Goal: Transaction & Acquisition: Purchase product/service

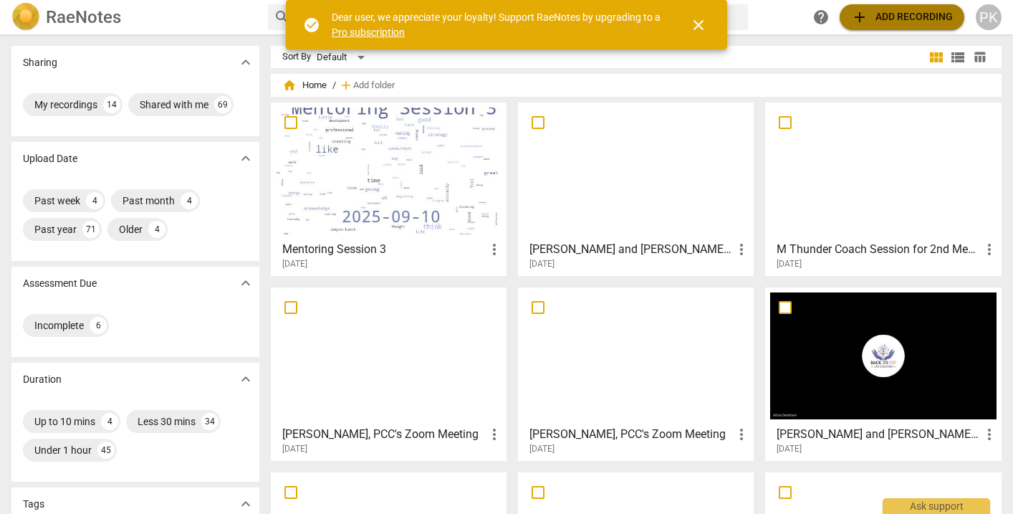
click at [909, 13] on span "add Add recording" at bounding box center [902, 17] width 102 height 17
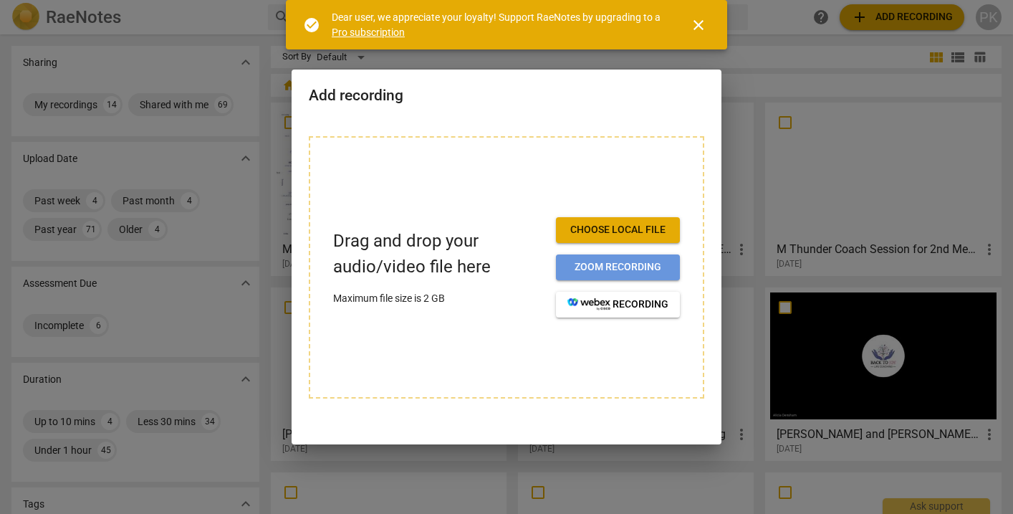
click at [613, 263] on span "Zoom recording" at bounding box center [618, 267] width 101 height 14
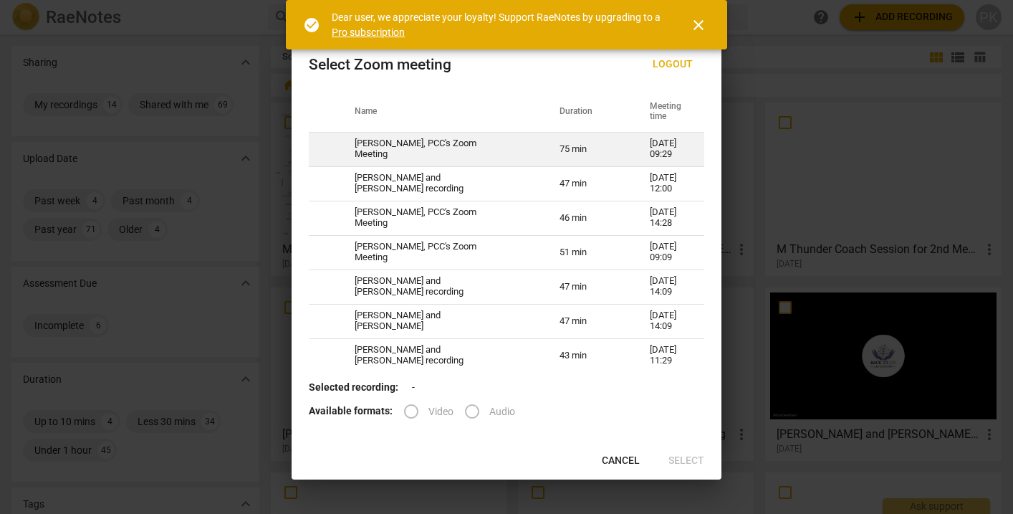
click at [581, 146] on td "75 min" at bounding box center [587, 149] width 90 height 34
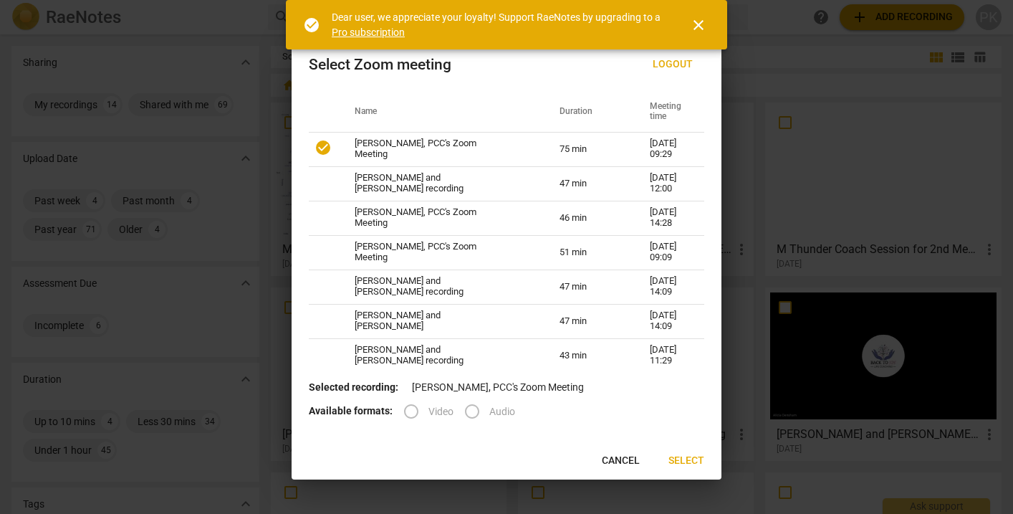
click at [699, 461] on span "Select" at bounding box center [687, 461] width 36 height 14
click at [690, 460] on span "Select" at bounding box center [687, 461] width 36 height 14
click at [704, 22] on span "close" at bounding box center [698, 24] width 17 height 17
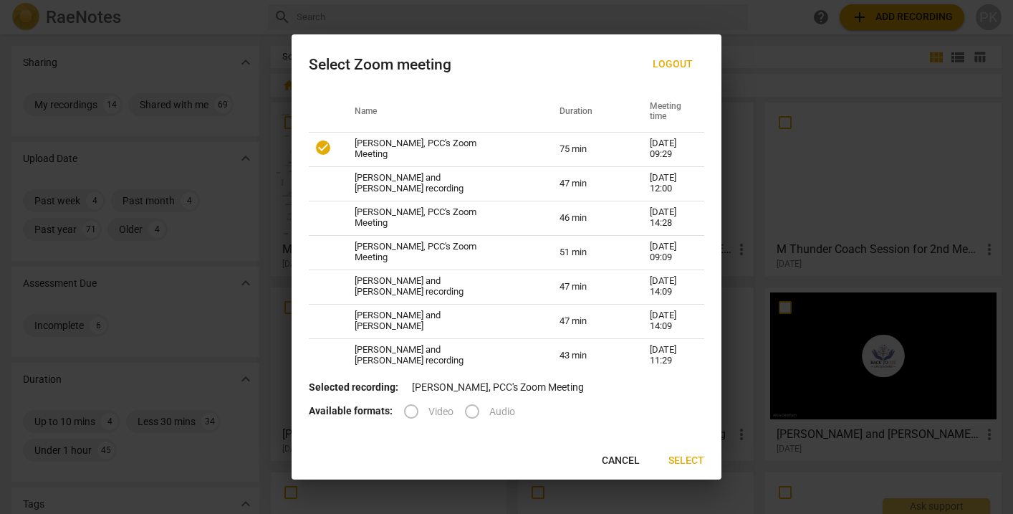
click at [680, 460] on span "Select" at bounding box center [687, 461] width 36 height 14
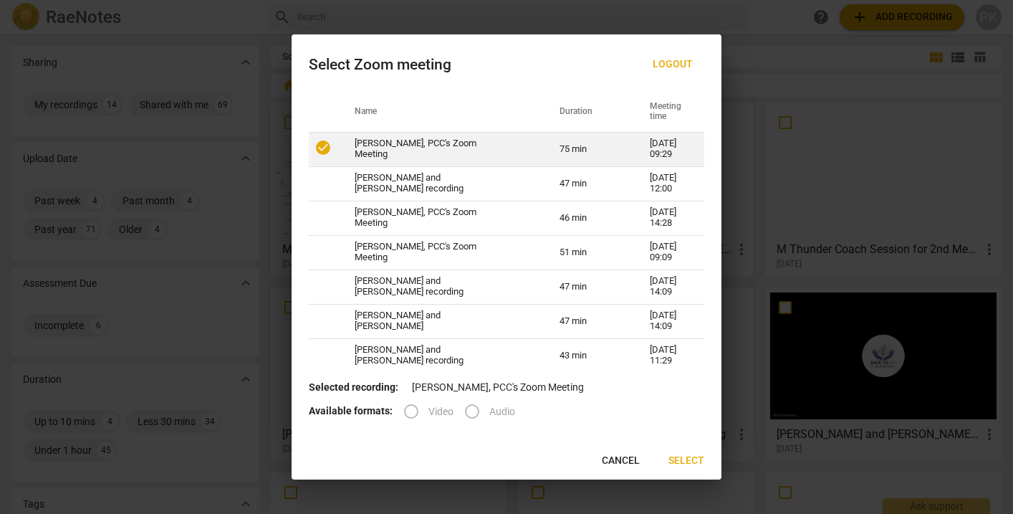
click at [464, 150] on td "[PERSON_NAME], PCC's Zoom Meeting" at bounding box center [440, 149] width 205 height 34
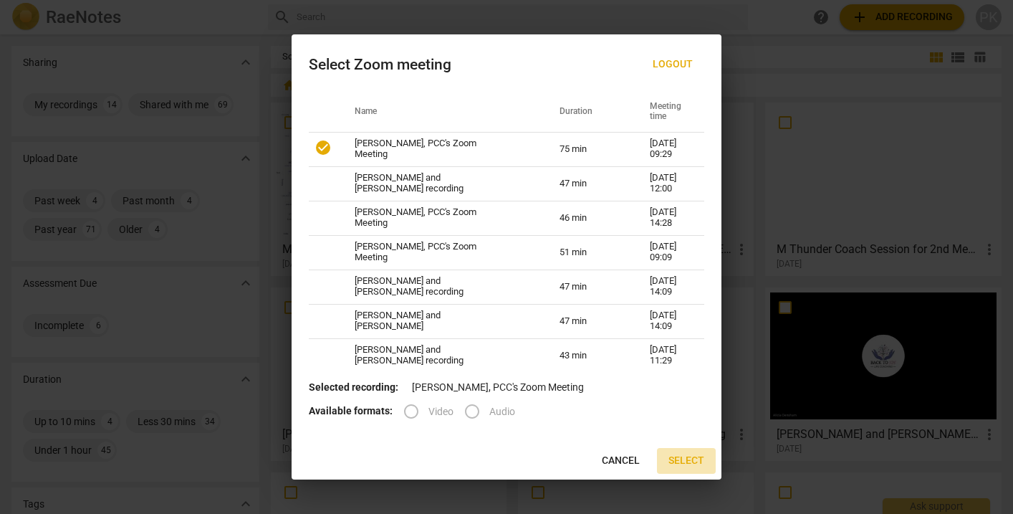
click at [691, 461] on span "Select" at bounding box center [687, 461] width 36 height 14
click at [844, 267] on div at bounding box center [506, 257] width 1013 height 514
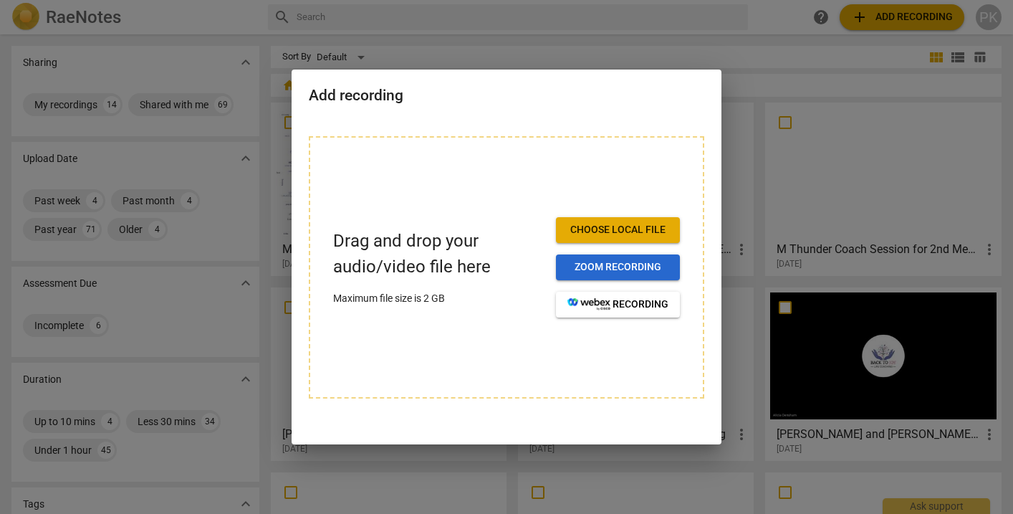
click at [621, 263] on span "Zoom recording" at bounding box center [618, 267] width 101 height 14
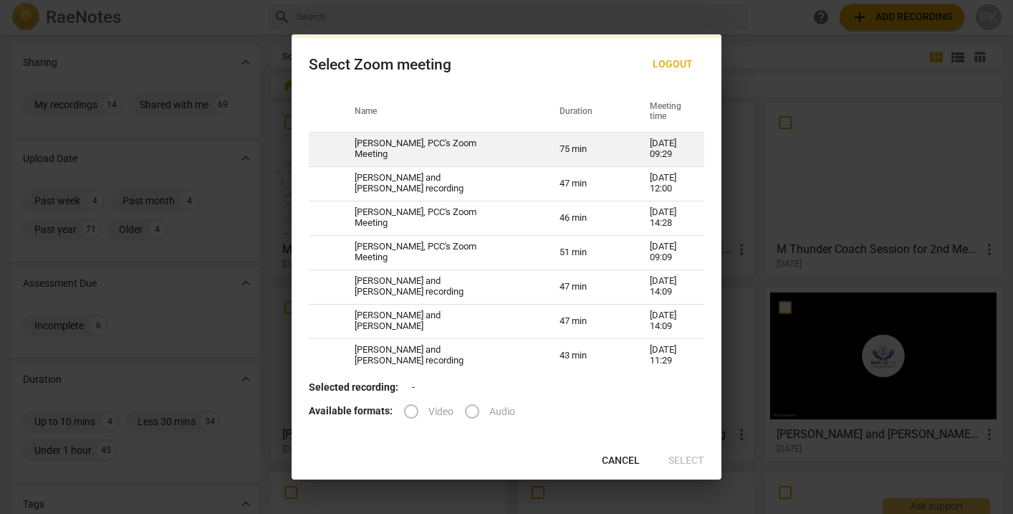
click at [469, 145] on td "[PERSON_NAME], PCC's Zoom Meeting" at bounding box center [440, 149] width 205 height 34
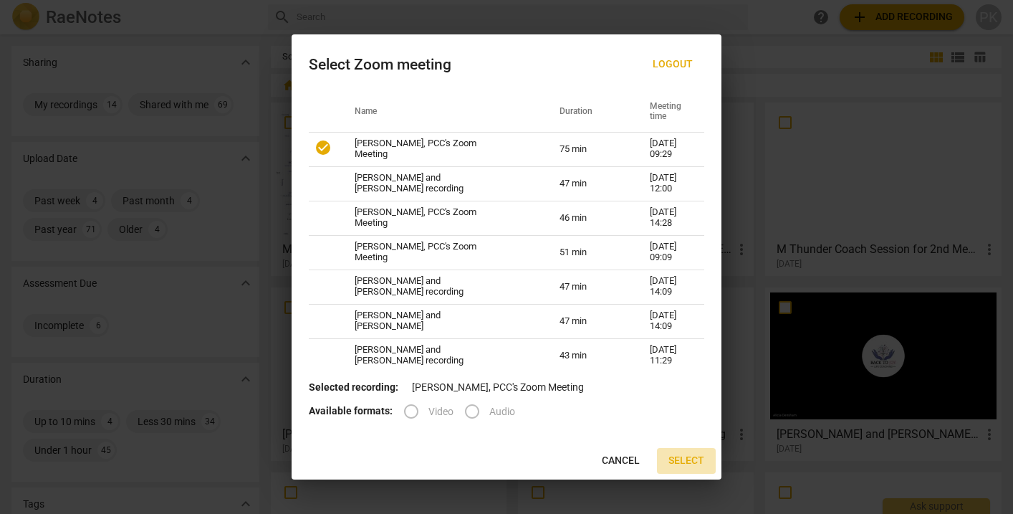
click at [689, 462] on span "Select" at bounding box center [687, 461] width 36 height 14
click at [831, 139] on div at bounding box center [506, 257] width 1013 height 514
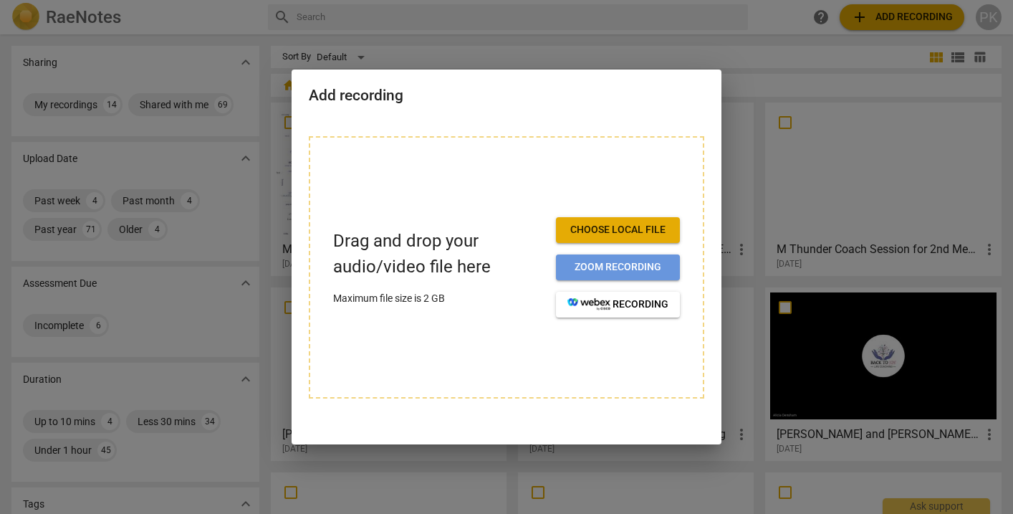
click at [647, 265] on span "Zoom recording" at bounding box center [618, 267] width 101 height 14
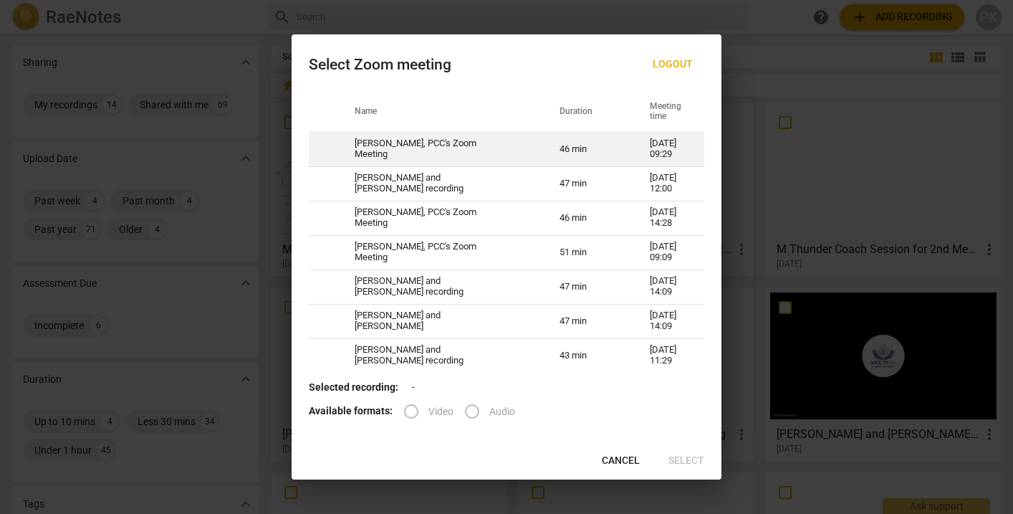
click at [456, 149] on td "[PERSON_NAME], PCC's Zoom Meeting" at bounding box center [440, 149] width 205 height 34
radio input "true"
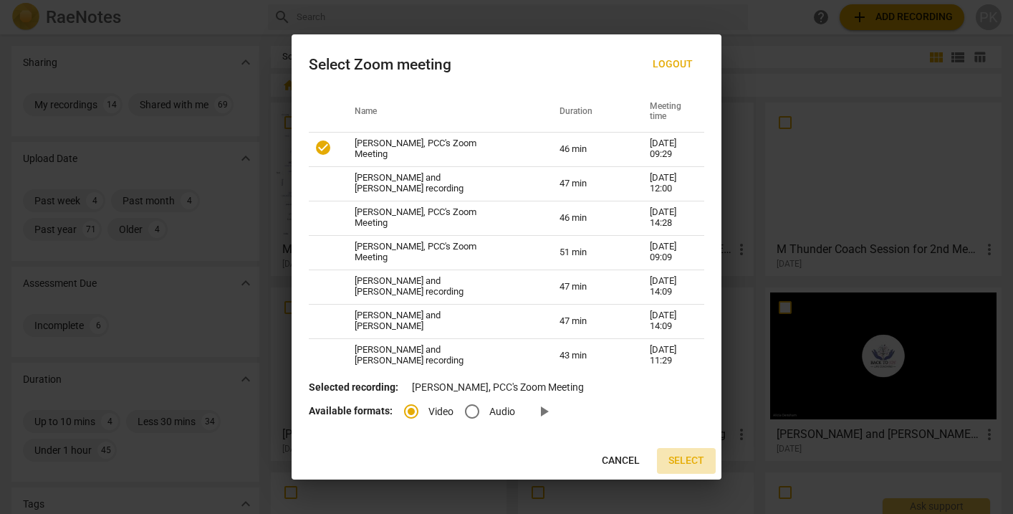
click at [691, 459] on span "Select" at bounding box center [687, 461] width 36 height 14
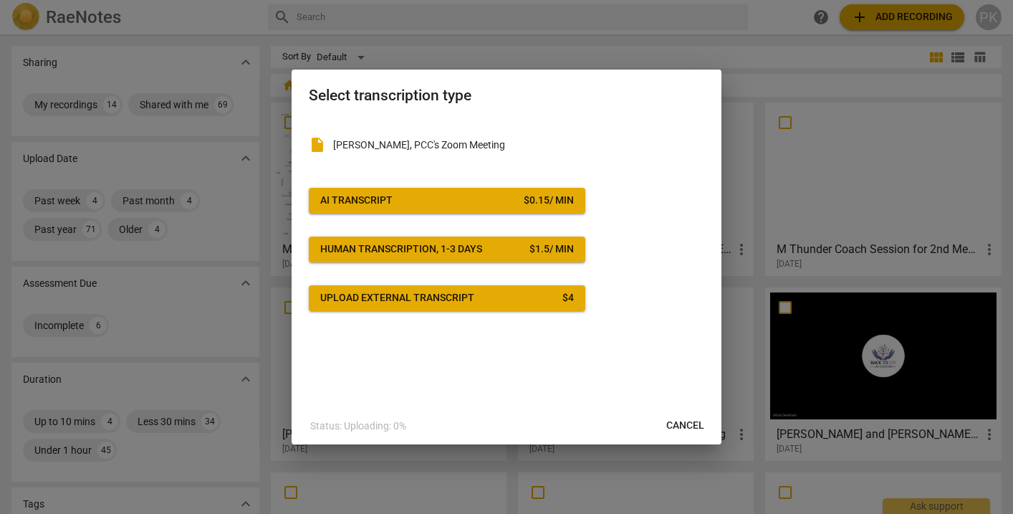
click at [463, 188] on button "AI Transcript $ 0.15 / min" at bounding box center [447, 201] width 277 height 26
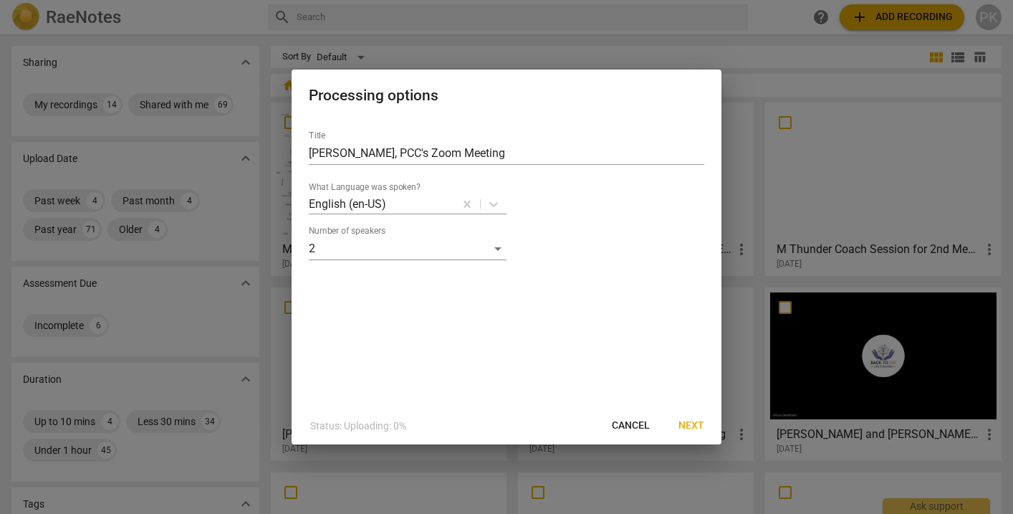
click at [693, 424] on span "Next" at bounding box center [692, 425] width 26 height 14
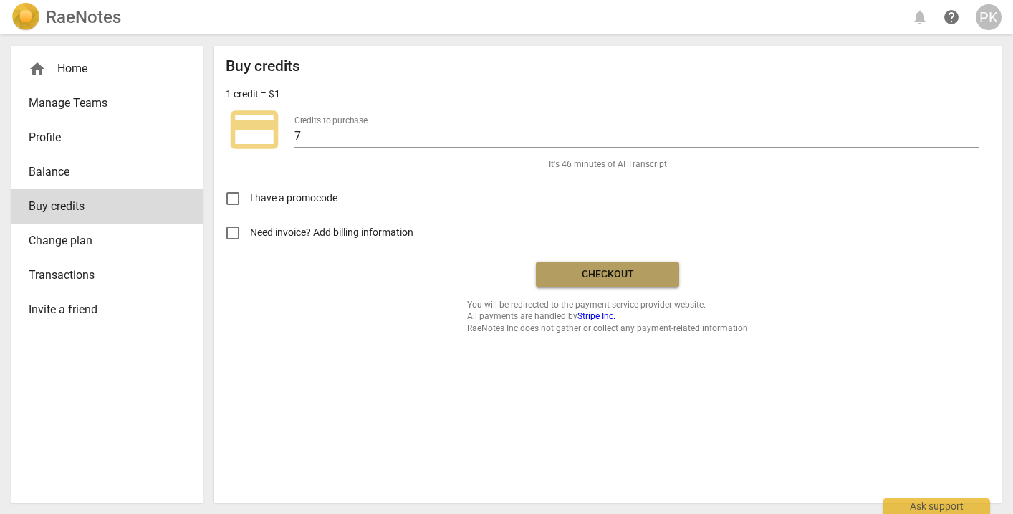
click at [622, 271] on span "Checkout" at bounding box center [607, 274] width 120 height 14
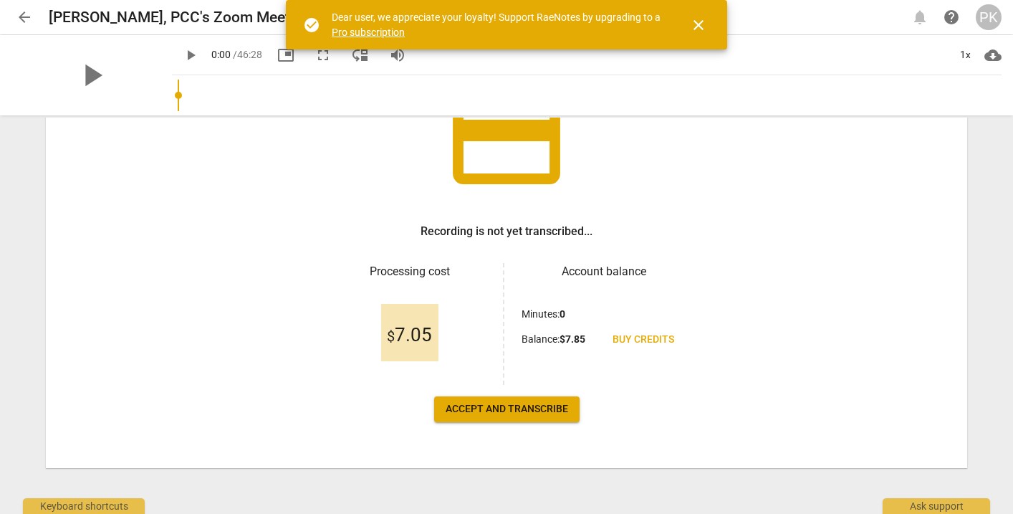
scroll to position [133, 0]
click at [540, 407] on span "Accept and transcribe" at bounding box center [507, 409] width 123 height 14
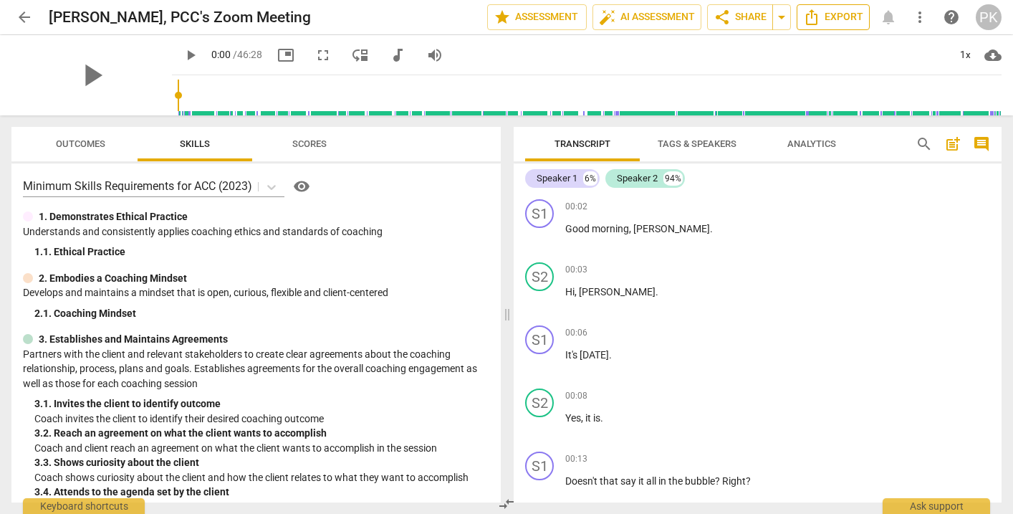
click at [838, 24] on span "Export" at bounding box center [833, 17] width 60 height 17
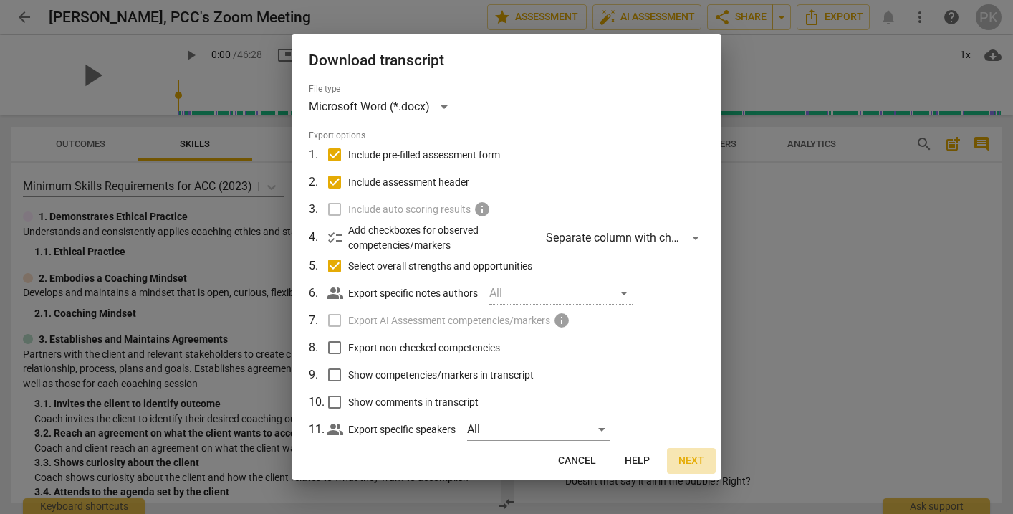
click at [696, 463] on span "Next" at bounding box center [692, 461] width 26 height 14
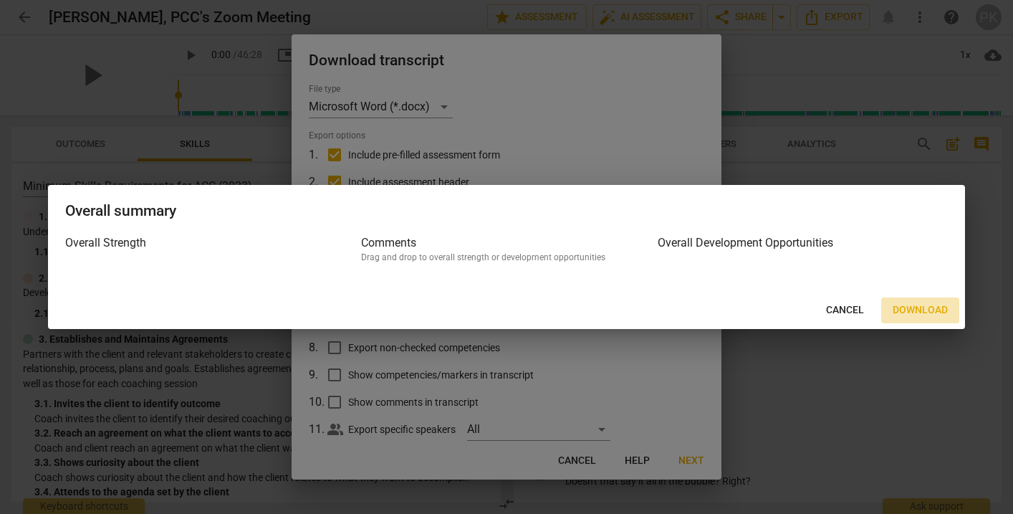
click at [922, 307] on span "Download" at bounding box center [920, 310] width 55 height 14
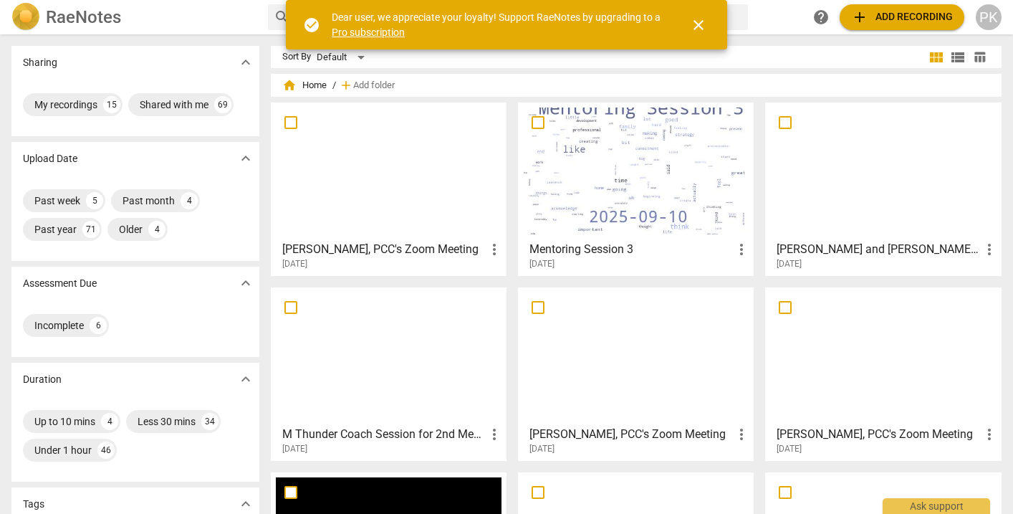
click at [406, 192] on div at bounding box center [389, 170] width 226 height 127
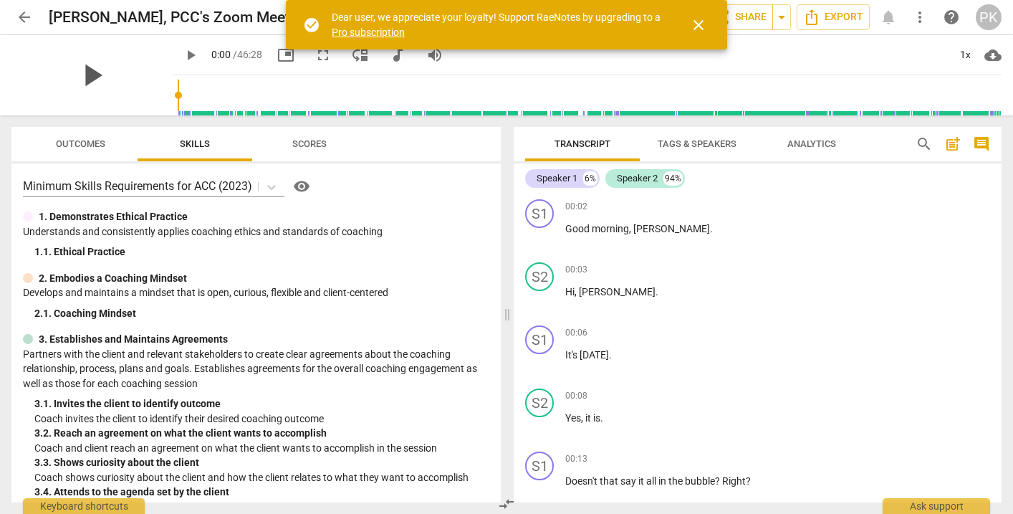
click at [77, 82] on span "play_arrow" at bounding box center [91, 75] width 37 height 37
click at [845, 16] on span "Export" at bounding box center [833, 17] width 60 height 17
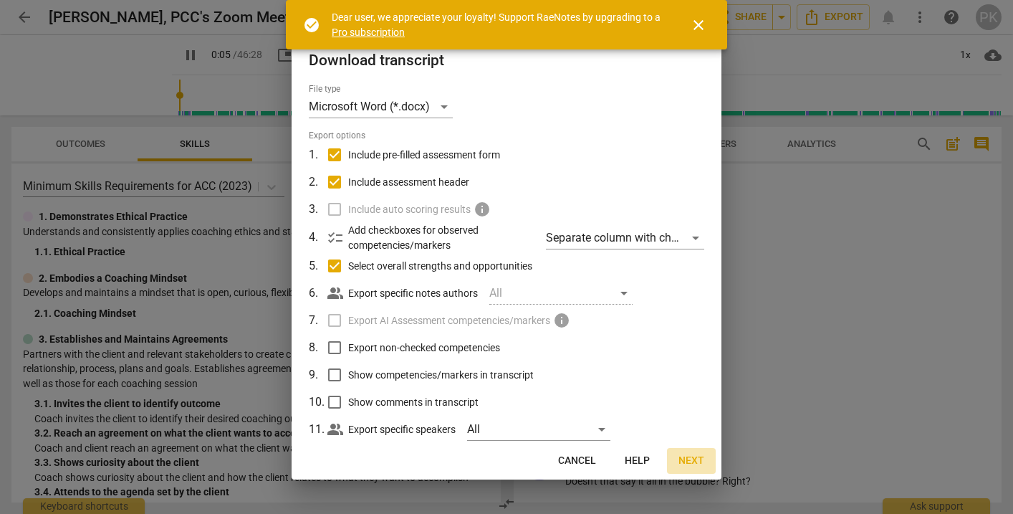
click at [703, 458] on span "Next" at bounding box center [692, 461] width 26 height 14
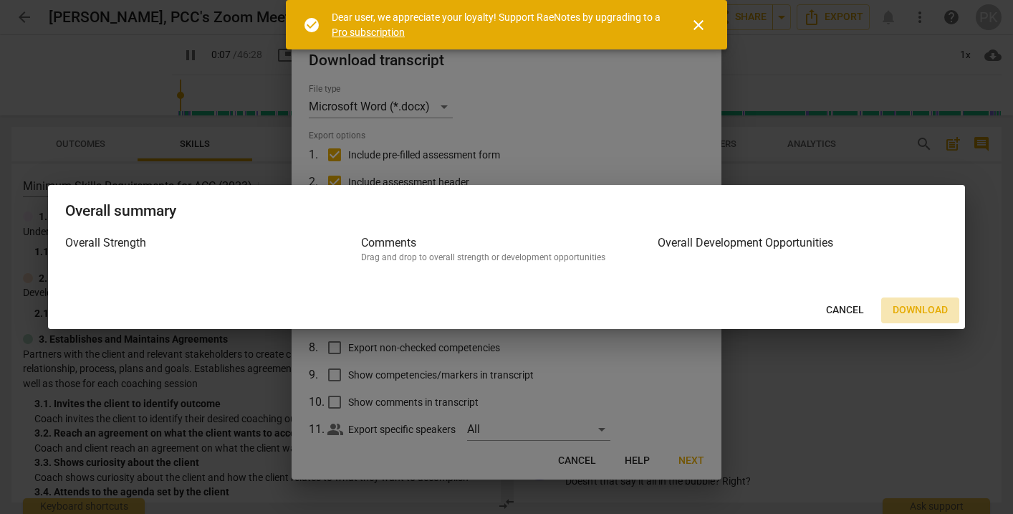
click at [919, 314] on span "Download" at bounding box center [920, 310] width 55 height 14
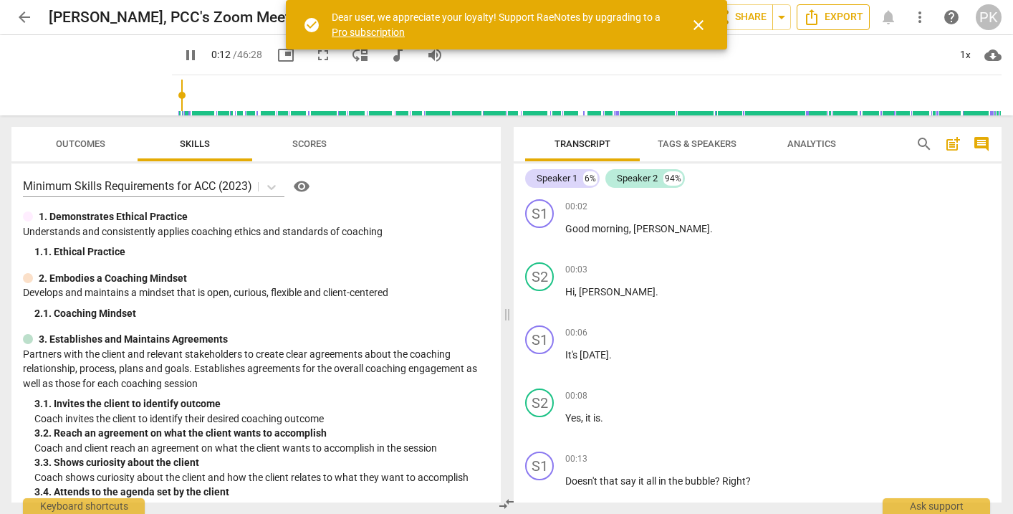
click at [843, 18] on span "Export" at bounding box center [833, 17] width 60 height 17
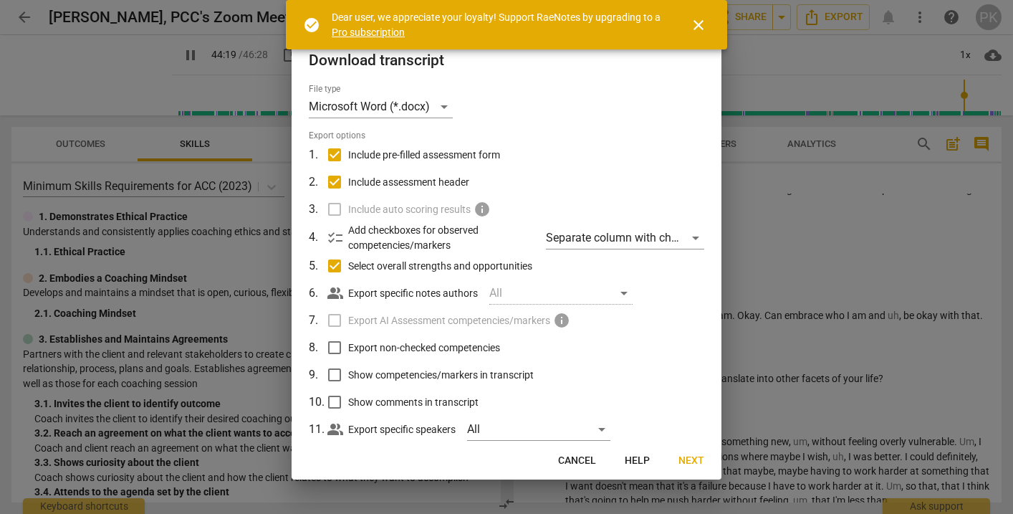
scroll to position [7259, 0]
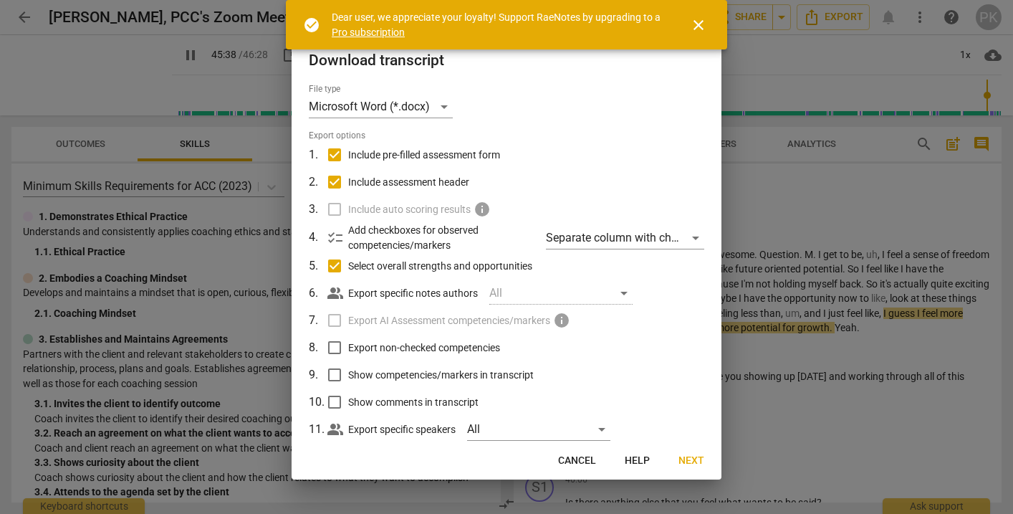
click at [176, 54] on div at bounding box center [506, 257] width 1013 height 514
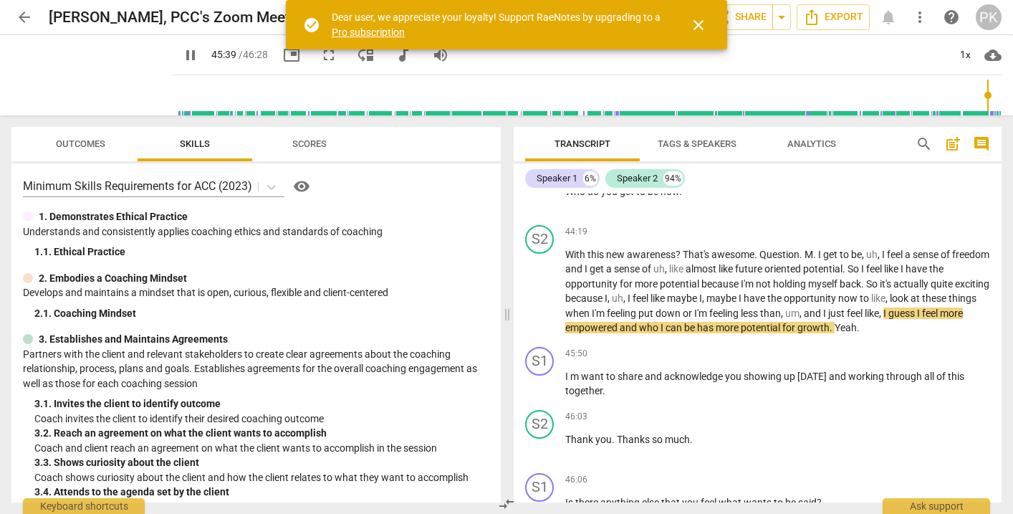
click at [182, 55] on span "pause" at bounding box center [190, 55] width 17 height 17
type input "2740"
